Goal: Information Seeking & Learning: Learn about a topic

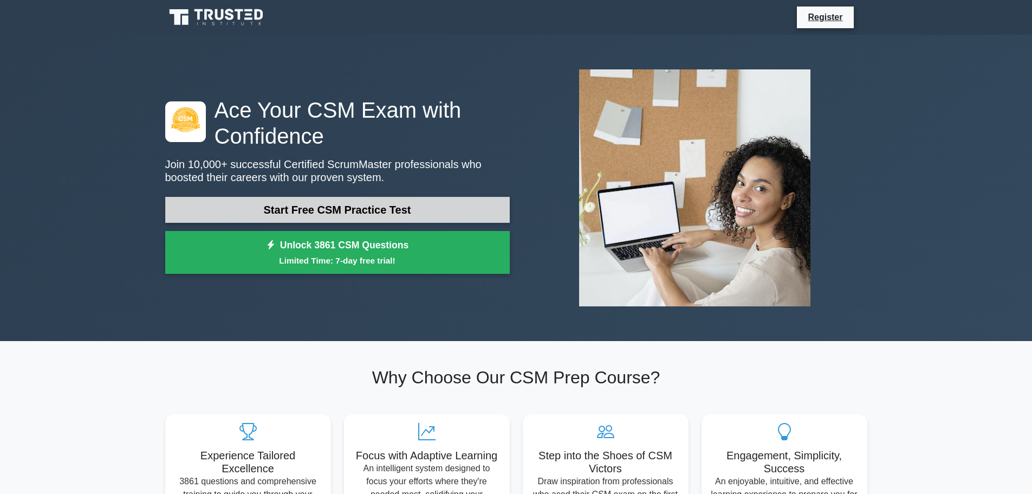
click at [366, 211] on link "Start Free CSM Practice Test" at bounding box center [337, 210] width 345 height 26
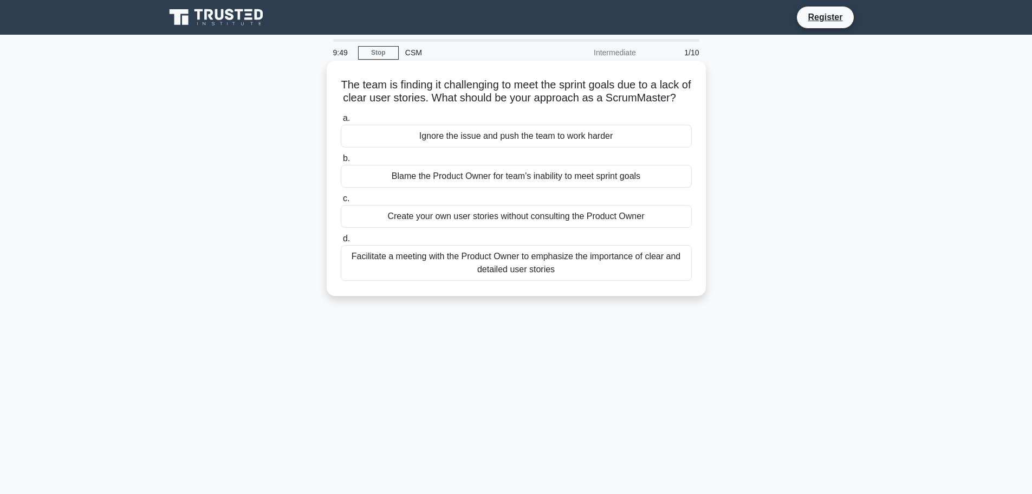
click at [452, 281] on div "Facilitate a meeting with the Product Owner to emphasize the importance of clea…" at bounding box center [516, 263] width 351 height 36
click at [341, 242] on input "d. Facilitate a meeting with the Product Owner to emphasize the importance of c…" at bounding box center [341, 238] width 0 height 7
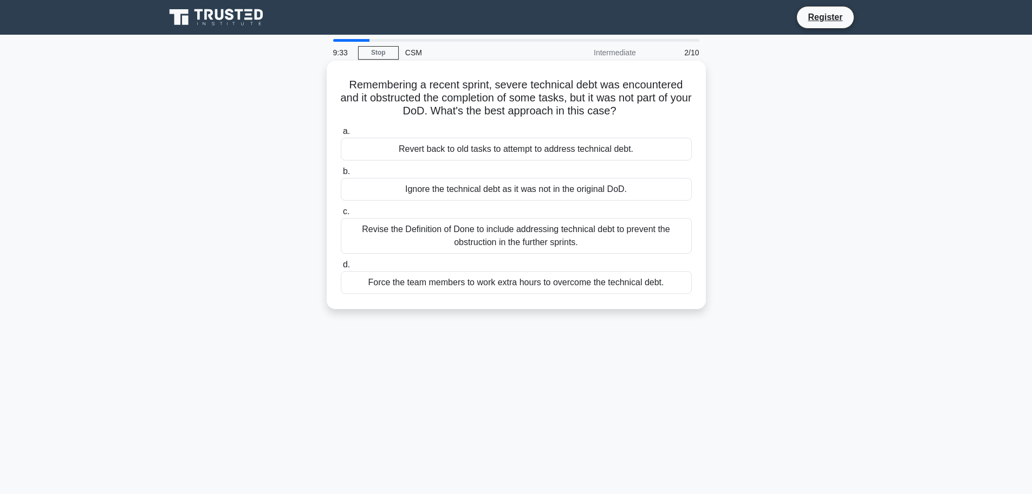
click at [636, 237] on div "Revise the Definition of Done to include addressing technical debt to prevent t…" at bounding box center [516, 236] width 351 height 36
click at [341, 215] on input "c. Revise the Definition of Done to include addressing technical debt to preven…" at bounding box center [341, 211] width 0 height 7
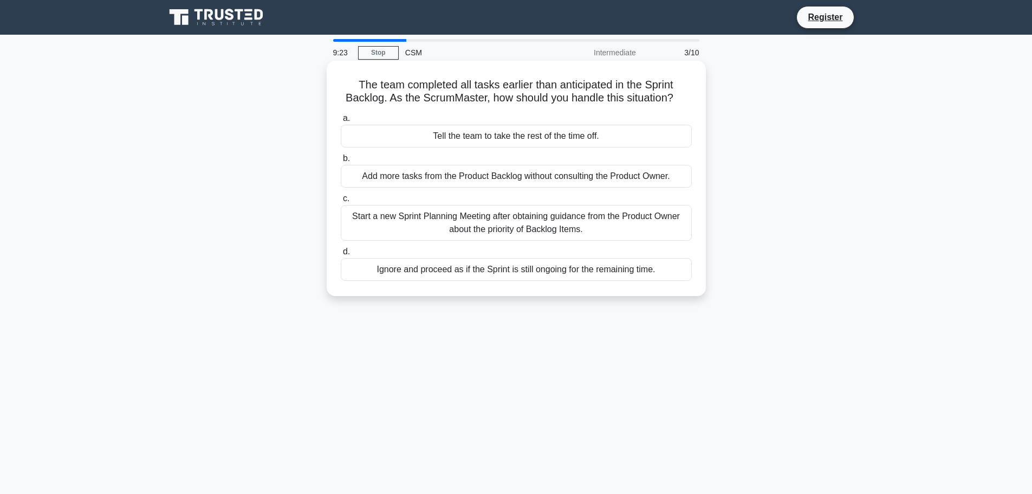
click at [543, 223] on div "Start a new Sprint Planning Meeting after obtaining guidance from the Product O…" at bounding box center [516, 223] width 351 height 36
click at [341, 202] on input "c. Start a new Sprint Planning Meeting after obtaining guidance from the Produc…" at bounding box center [341, 198] width 0 height 7
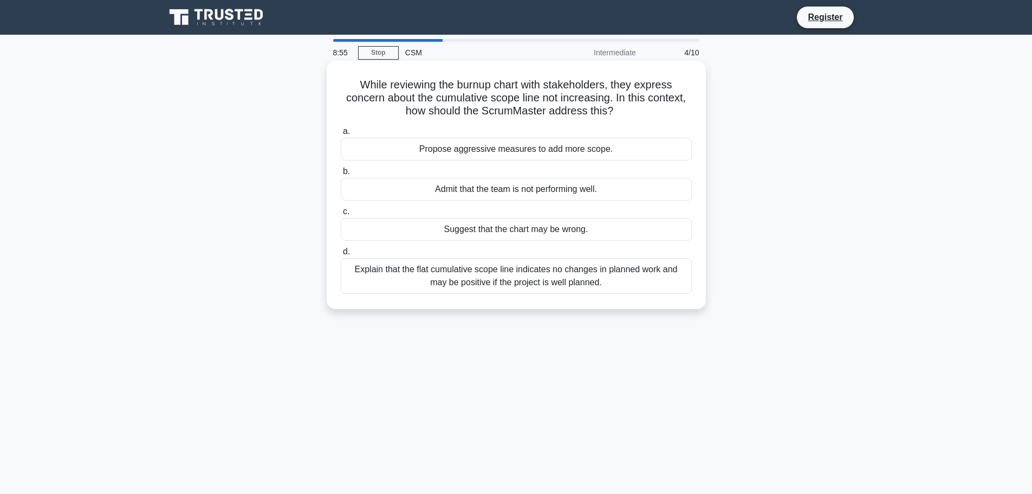
click at [533, 273] on div "Explain that the flat cumulative scope line indicates no changes in planned wor…" at bounding box center [516, 276] width 351 height 36
click at [341, 255] on input "d. Explain that the flat cumulative scope line indicates no changes in planned …" at bounding box center [341, 251] width 0 height 7
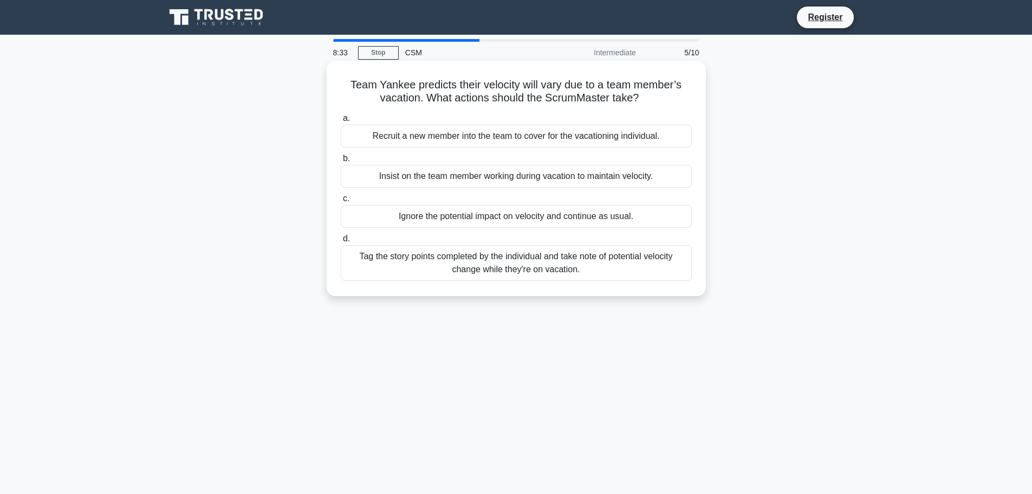
click at [604, 264] on div "Tag the story points completed by the individual and take note of potential vel…" at bounding box center [516, 263] width 351 height 36
click at [341, 242] on input "d. Tag the story points completed by the individual and take note of potential …" at bounding box center [341, 238] width 0 height 7
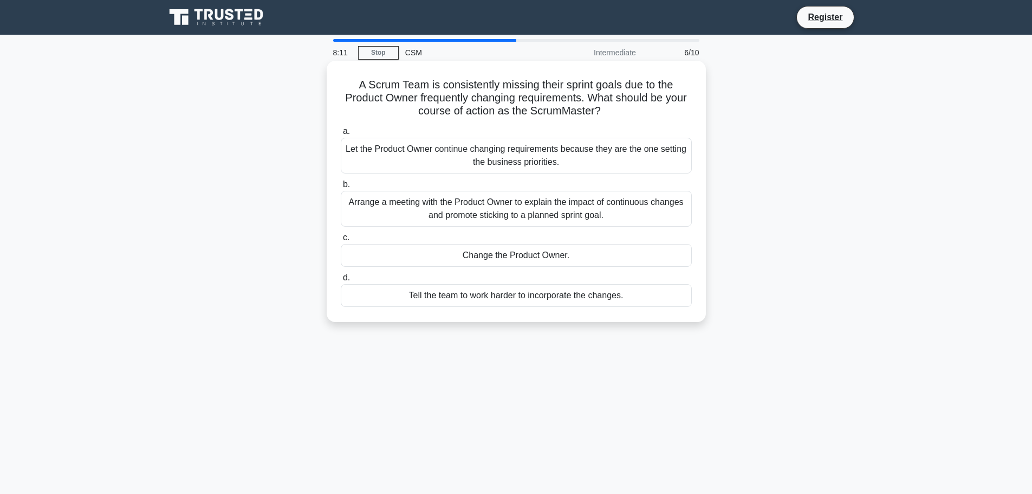
click at [614, 160] on div "Let the Product Owner continue changing requirements because they are the one s…" at bounding box center [516, 156] width 351 height 36
click at [341, 135] on input "a. Let the Product Owner continue changing requirements because they are the on…" at bounding box center [341, 131] width 0 height 7
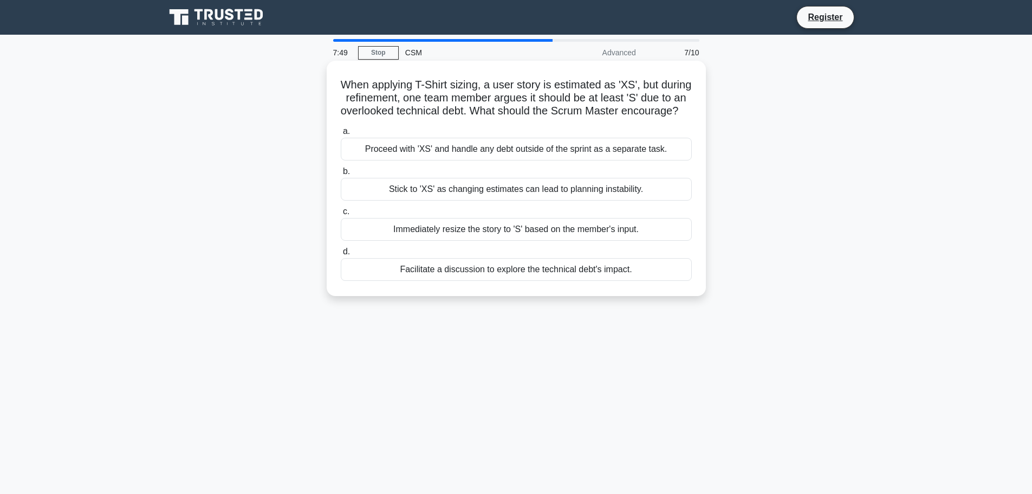
click at [607, 281] on div "Facilitate a discussion to explore the technical debt's impact." at bounding box center [516, 269] width 351 height 23
click at [341, 255] on input "d. Facilitate a discussion to explore the technical debt's impact." at bounding box center [341, 251] width 0 height 7
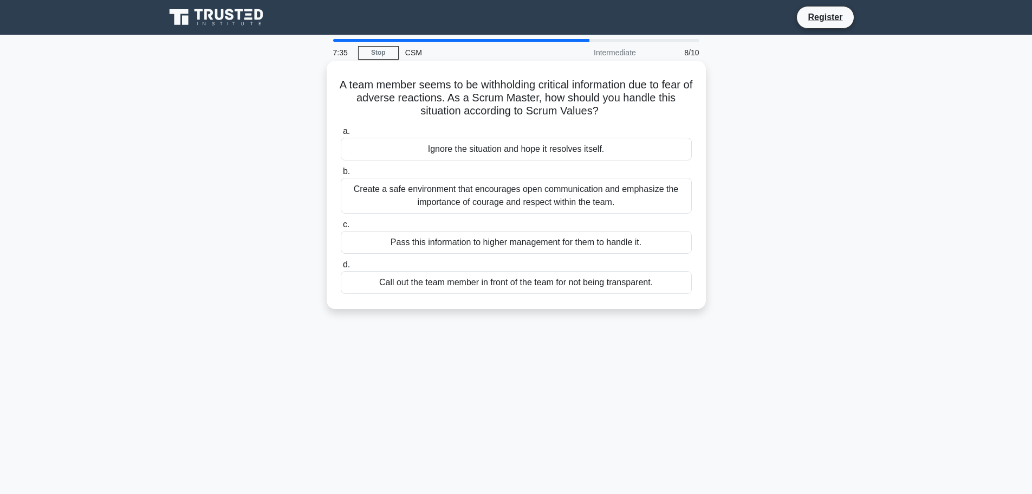
click at [566, 198] on div "Create a safe environment that encourages open communication and emphasize the …" at bounding box center [516, 196] width 351 height 36
click at [341, 175] on input "b. Create a safe environment that encourages open communication and emphasize t…" at bounding box center [341, 171] width 0 height 7
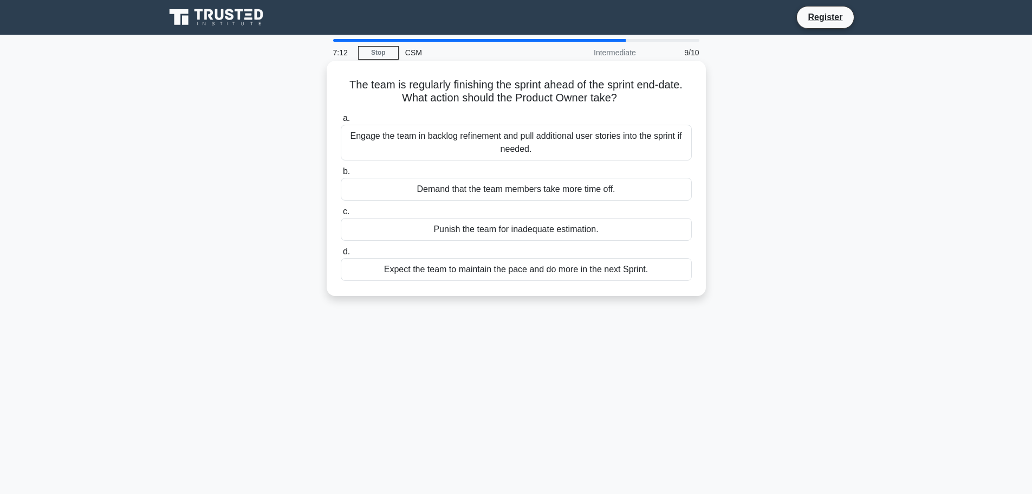
click at [544, 271] on div "Expect the team to maintain the pace and do more in the next Sprint." at bounding box center [516, 269] width 351 height 23
click at [341, 255] on input "d. Expect the team to maintain the pace and do more in the next Sprint." at bounding box center [341, 251] width 0 height 7
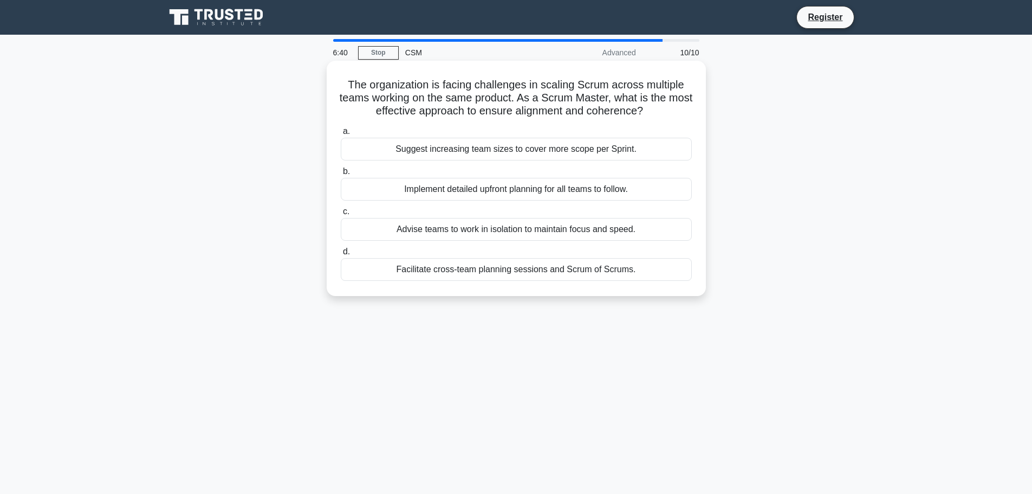
click at [580, 273] on div "Facilitate cross-team planning sessions and Scrum of Scrums." at bounding box center [516, 269] width 351 height 23
click at [341, 255] on input "d. Facilitate cross-team planning sessions and Scrum of Scrums." at bounding box center [341, 251] width 0 height 7
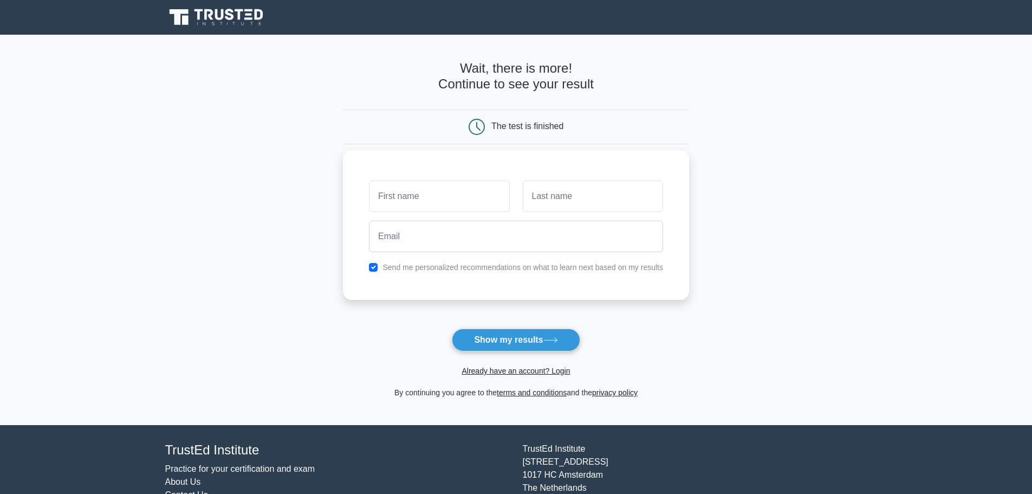
click at [443, 192] on input "text" at bounding box center [439, 195] width 140 height 31
type input "MARICAR"
click at [572, 197] on input "text" at bounding box center [593, 195] width 140 height 31
type input "MANZON"
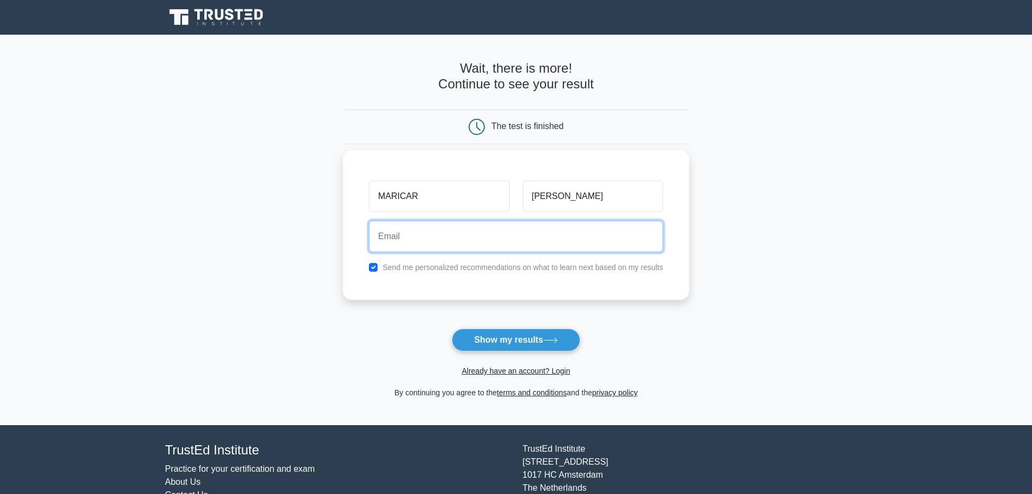
click at [465, 236] on input "email" at bounding box center [516, 236] width 294 height 31
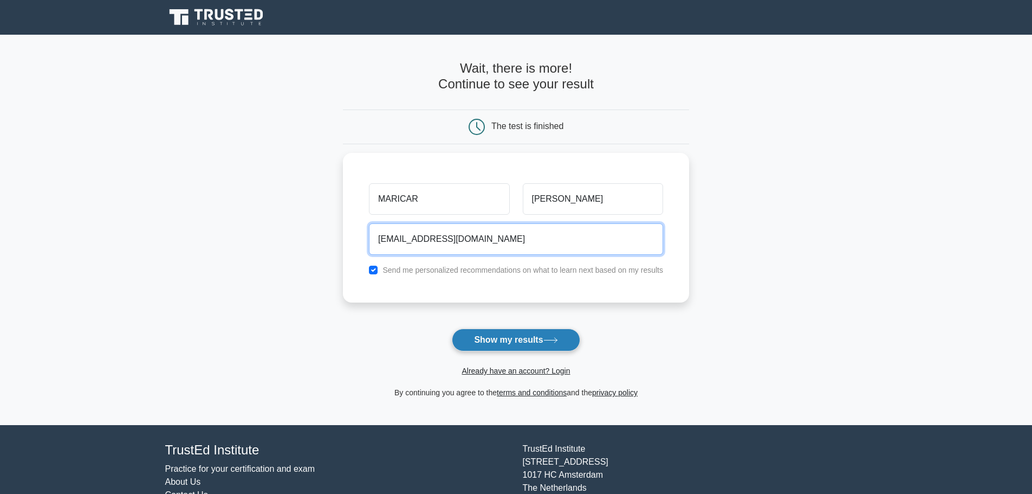
type input "MARICARSHIIMANZON01@GMAIL.COM"
click at [525, 345] on button "Show my results" at bounding box center [516, 339] width 128 height 23
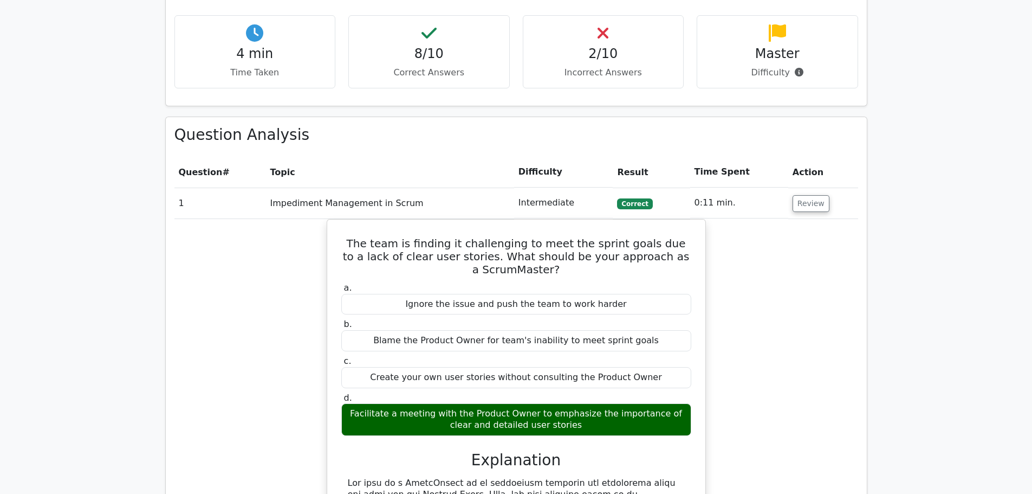
scroll to position [759, 0]
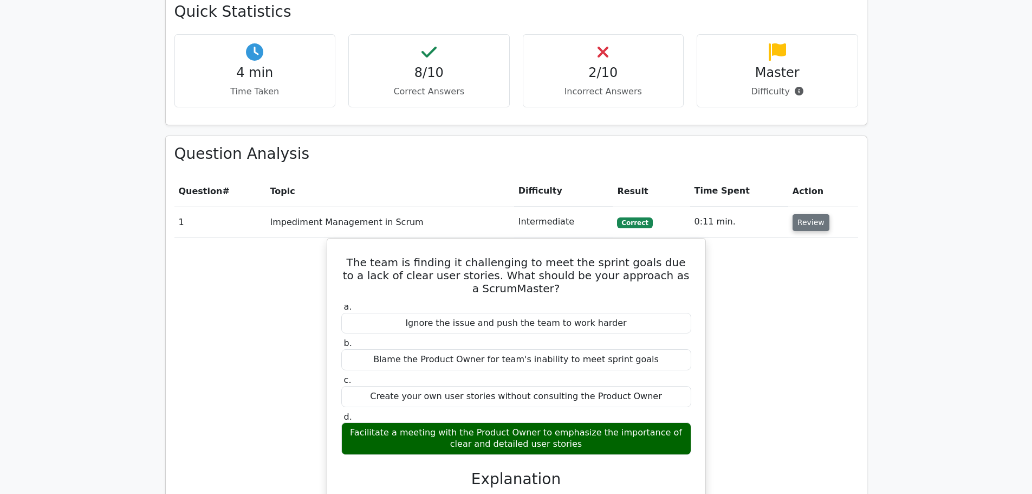
click at [821, 214] on button "Review" at bounding box center [811, 222] width 37 height 17
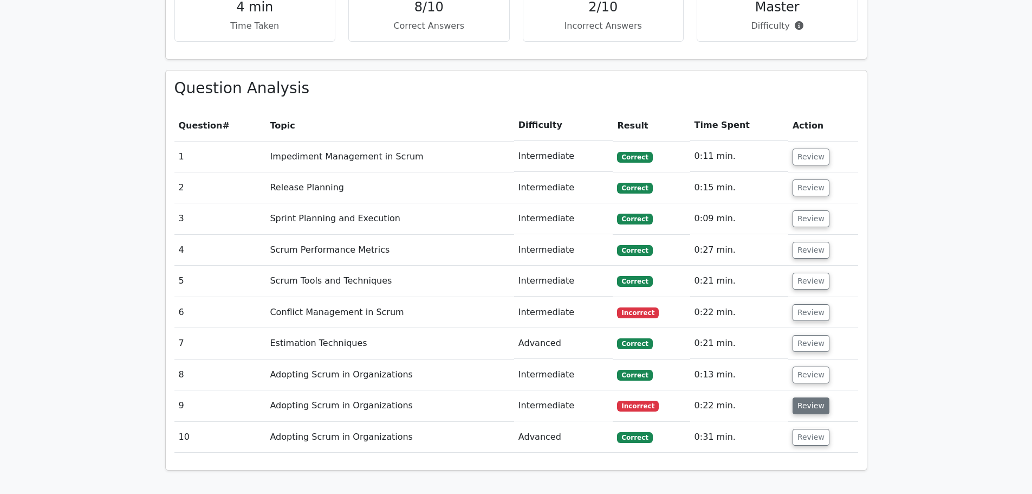
scroll to position [921, 0]
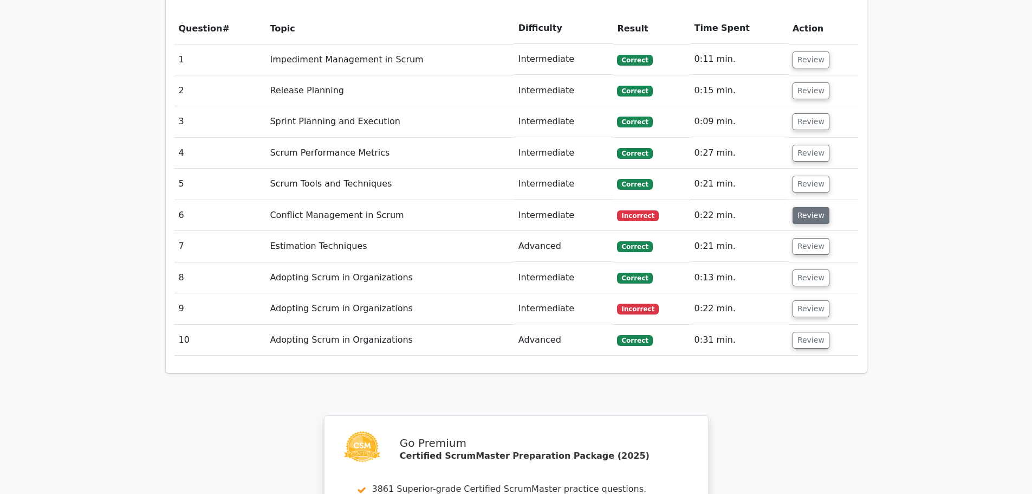
click at [811, 207] on button "Review" at bounding box center [811, 215] width 37 height 17
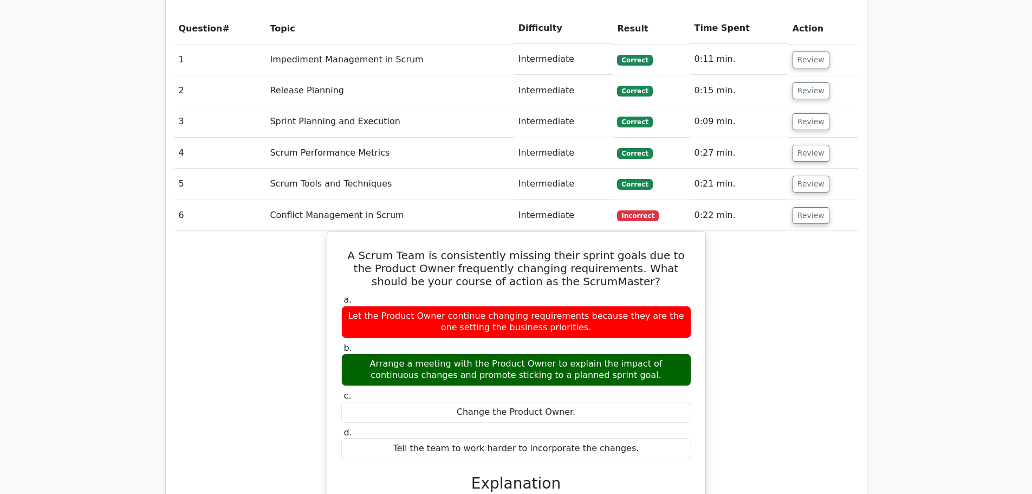
click at [634, 210] on span "Incorrect" at bounding box center [638, 215] width 42 height 11
click at [803, 207] on button "Review" at bounding box center [811, 215] width 37 height 17
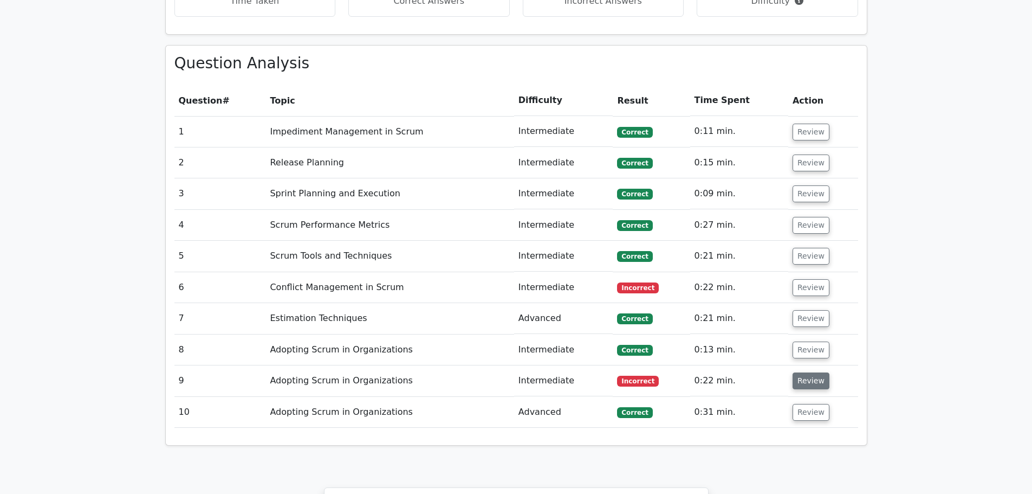
scroll to position [867, 0]
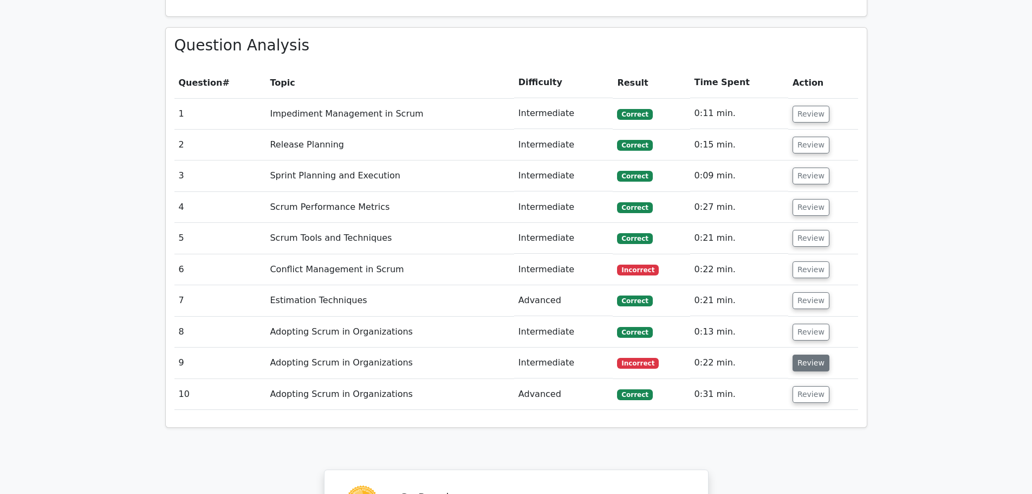
click at [800, 354] on button "Review" at bounding box center [811, 362] width 37 height 17
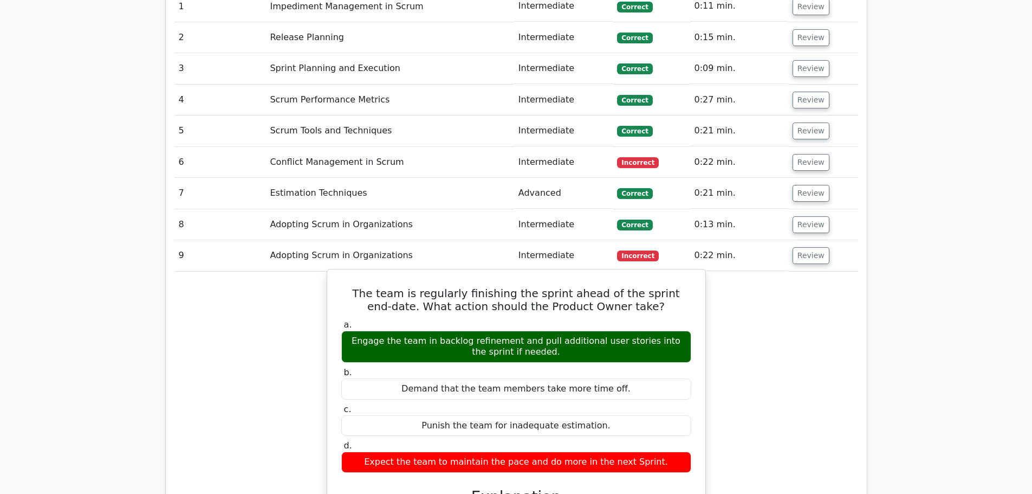
scroll to position [975, 0]
